Goal: Information Seeking & Learning: Find specific fact

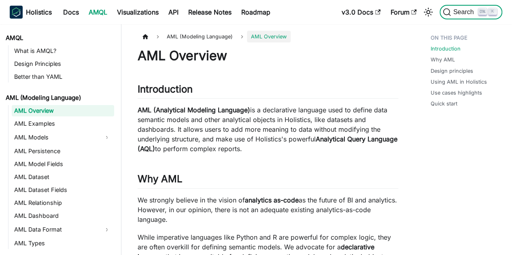
click at [453, 9] on span "Search" at bounding box center [465, 11] width 28 height 7
click at [97, 8] on link "AMQL" at bounding box center [98, 12] width 28 height 13
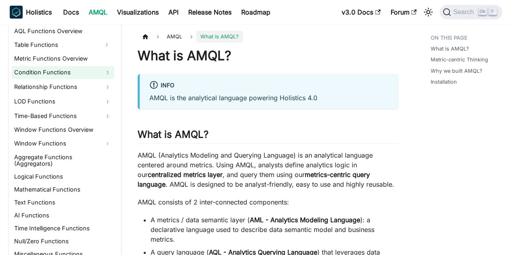
scroll to position [599, 0]
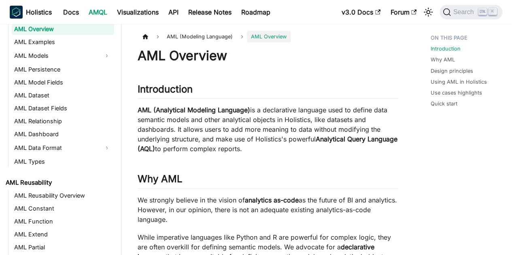
scroll to position [81, 0]
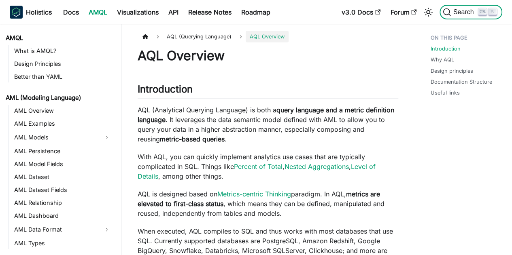
scroll to position [198, 0]
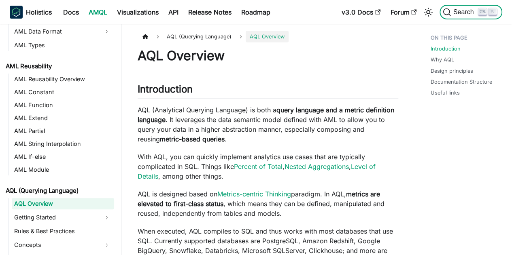
click at [451, 13] on span "Search" at bounding box center [465, 11] width 28 height 7
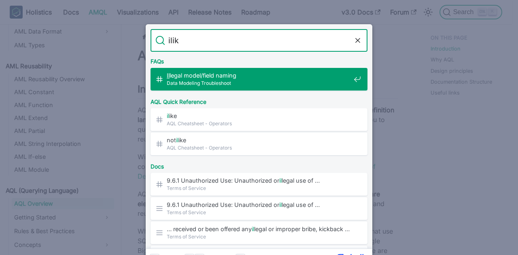
type input "ilike"
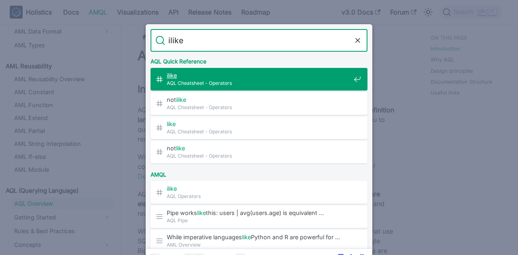
click at [282, 84] on span "AQL Cheatsheet - Operators" at bounding box center [259, 83] width 184 height 8
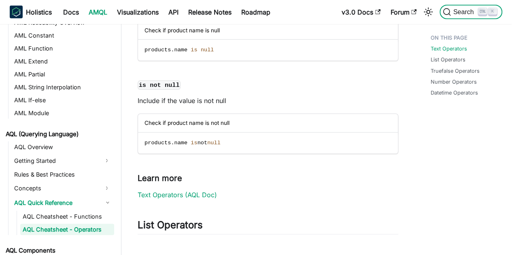
scroll to position [849, 0]
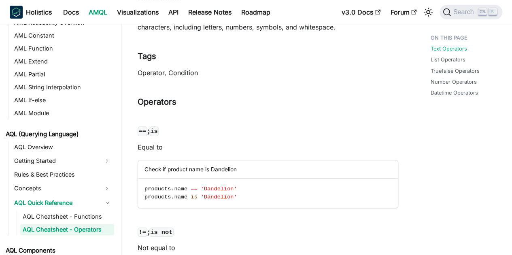
scroll to position [133, 0]
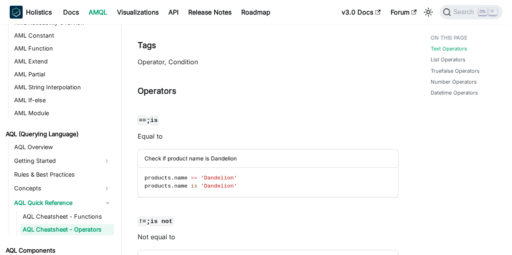
click at [313, 88] on h3 "Operators ​" at bounding box center [268, 91] width 260 height 10
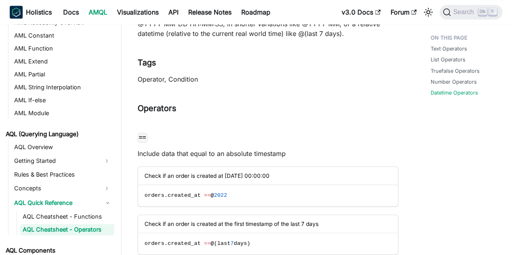
scroll to position [3438, 0]
